Goal: Check status

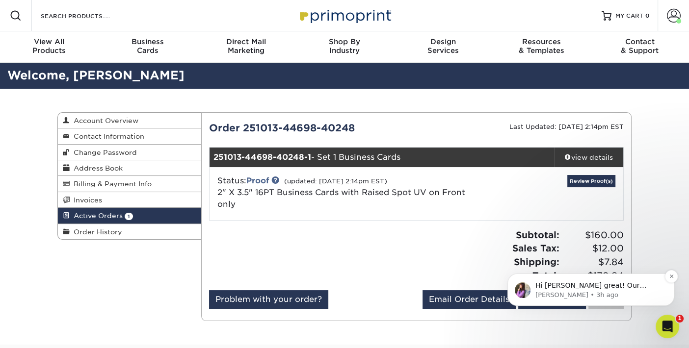
click at [587, 288] on span "Hi [PERSON_NAME] great! Our Processing team will review your new files shortly,…" at bounding box center [598, 310] width 126 height 56
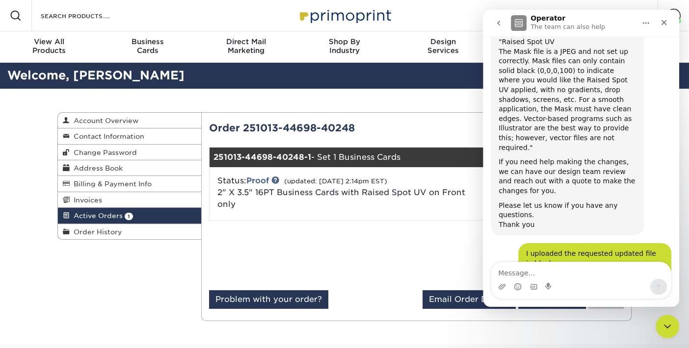
scroll to position [1469, 0]
click at [456, 8] on div "Resources Menu Search Products Account [PERSON_NAME] Account Dashboard Active O…" at bounding box center [344, 15] width 689 height 31
click at [667, 24] on icon "Close" at bounding box center [664, 23] width 8 height 8
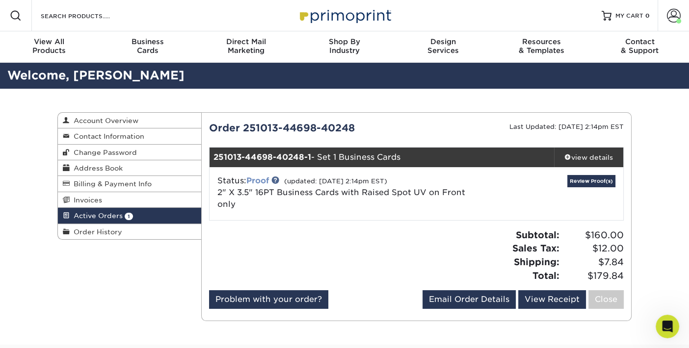
click at [254, 181] on link "Proof" at bounding box center [257, 180] width 23 height 9
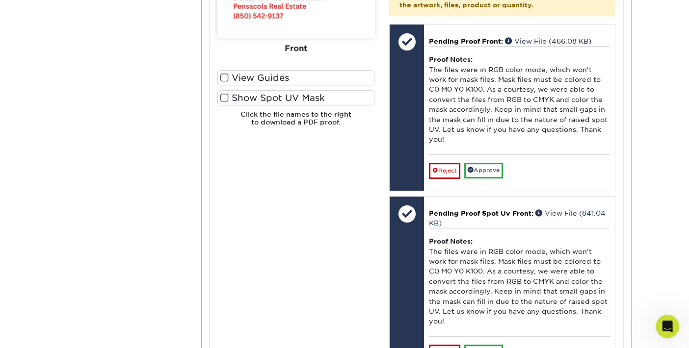
scroll to position [474, 0]
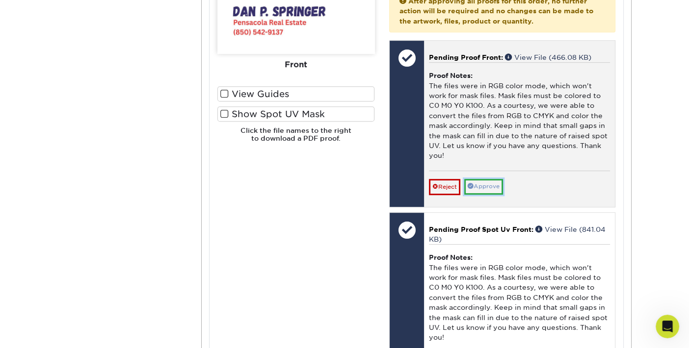
click at [487, 186] on link "Approve" at bounding box center [483, 186] width 39 height 15
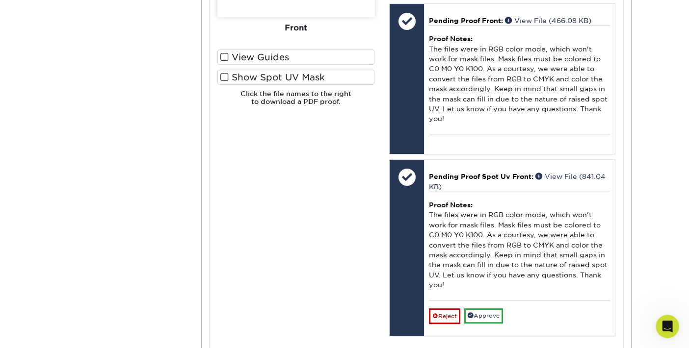
scroll to position [540, 0]
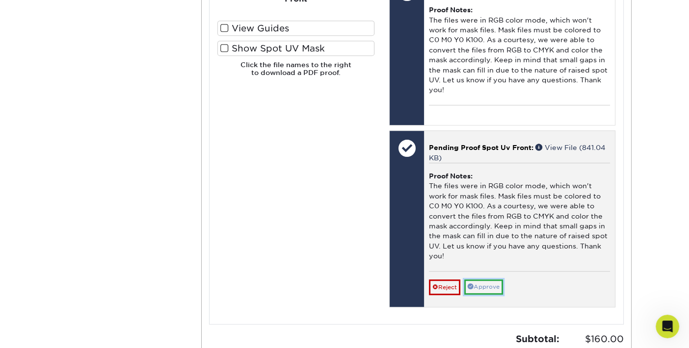
click at [490, 287] on link "Approve" at bounding box center [483, 287] width 39 height 15
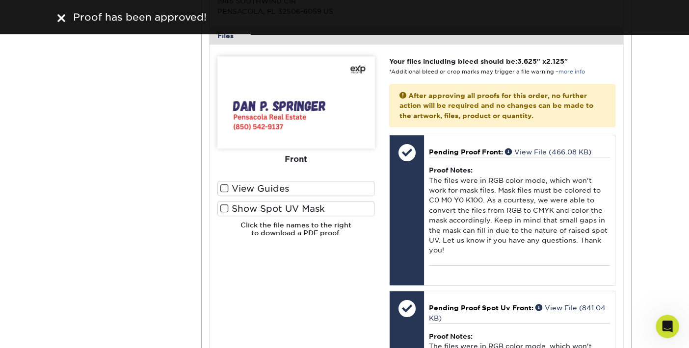
scroll to position [376, 0]
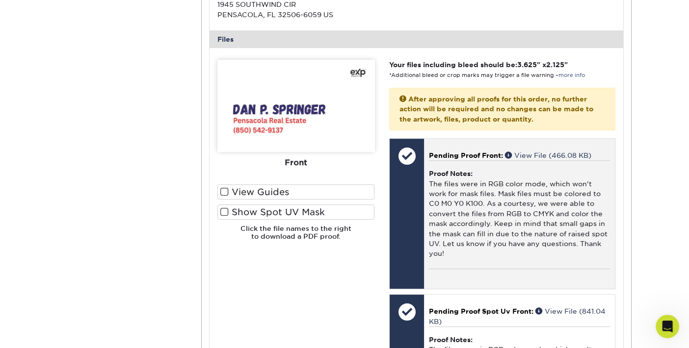
click at [465, 154] on span "Pending Proof Front:" at bounding box center [466, 156] width 74 height 8
click at [413, 194] on div at bounding box center [407, 214] width 34 height 150
click at [489, 210] on div "Proof Notes: The files were in RGB color mode, which won't work for mask files.…" at bounding box center [519, 214] width 181 height 108
click at [525, 155] on link "View File (466.08 KB)" at bounding box center [548, 156] width 86 height 8
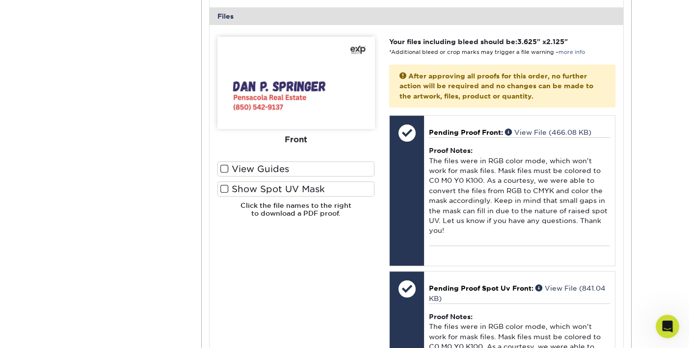
scroll to position [425, 0]
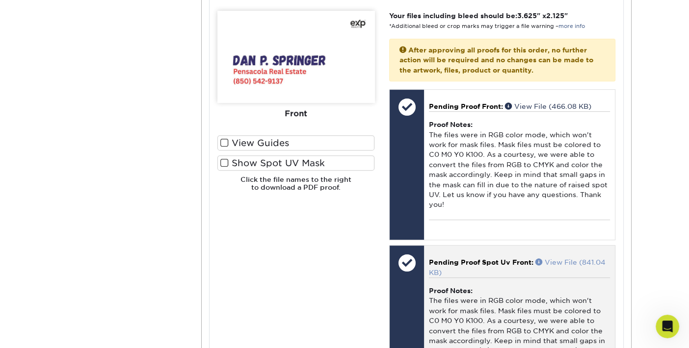
click at [570, 263] on link "View File (841.04 KB)" at bounding box center [517, 268] width 177 height 18
